Goal: Check status: Check status

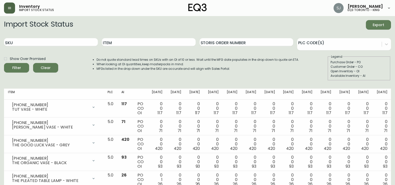
click at [5, 6] on button "button" at bounding box center [9, 8] width 11 height 11
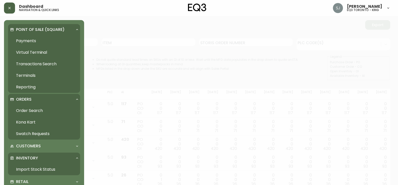
click at [14, 8] on button "button" at bounding box center [9, 8] width 11 height 11
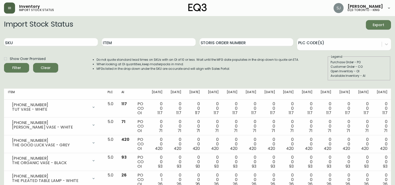
click at [14, 8] on button "button" at bounding box center [9, 8] width 11 height 11
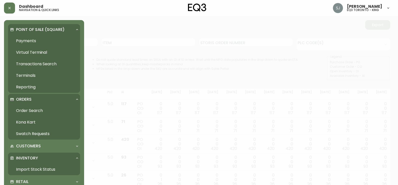
click at [57, 169] on link "Import Stock Status" at bounding box center [44, 169] width 72 height 12
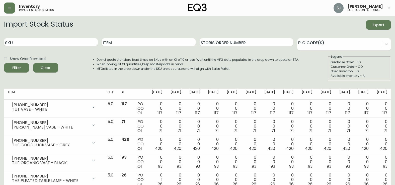
click at [69, 43] on input "SKU" at bounding box center [51, 42] width 94 height 8
paste input "[PHONE_NUMBER]"
type input "[PHONE_NUMBER]"
click at [4, 63] on button "Filter" at bounding box center [16, 68] width 25 height 10
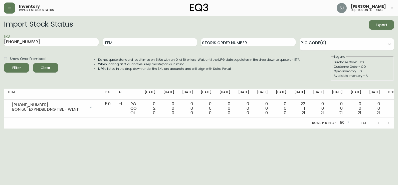
click at [105, 24] on div "Import Stock Status Export" at bounding box center [199, 25] width 390 height 10
